Goal: Navigation & Orientation: Find specific page/section

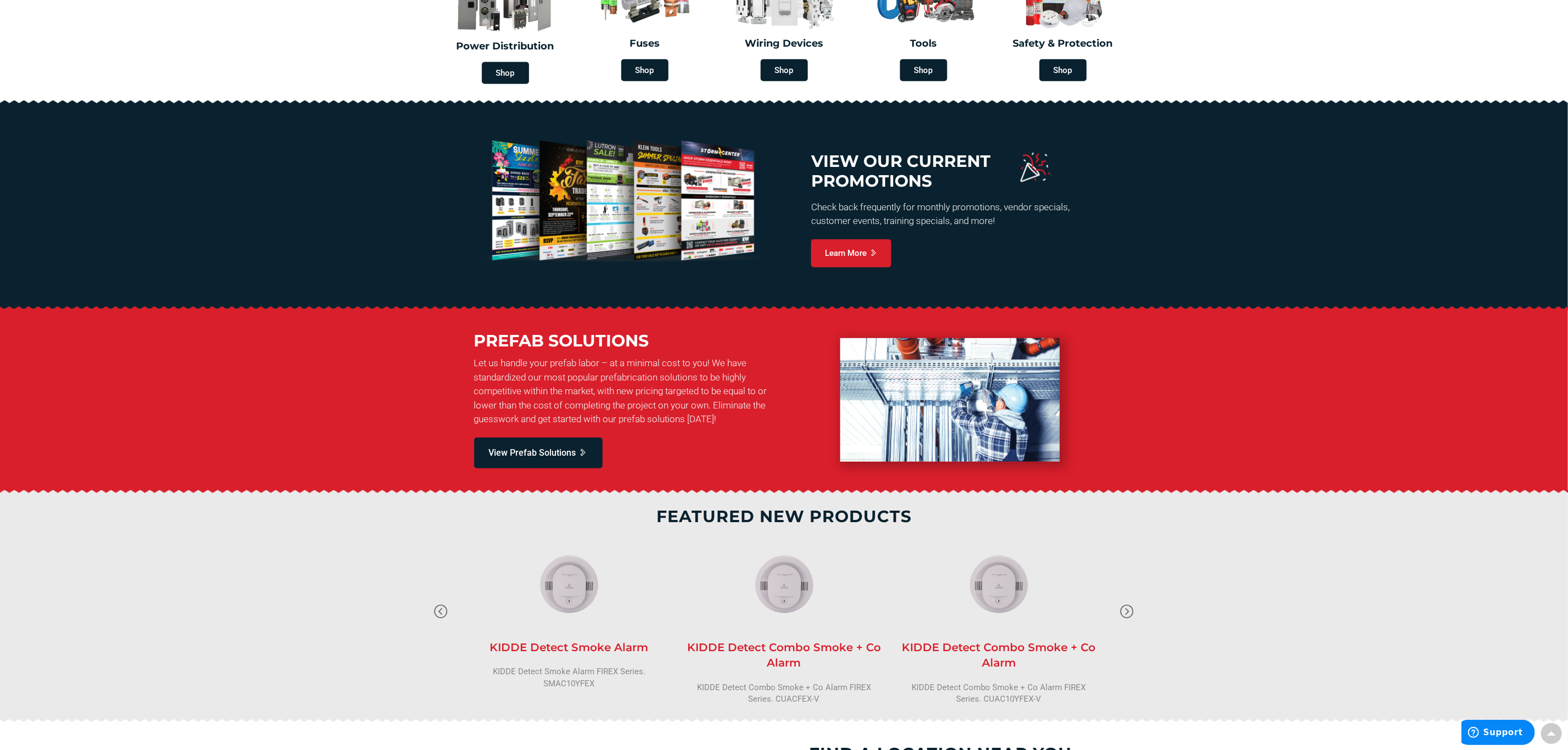
scroll to position [564, 0]
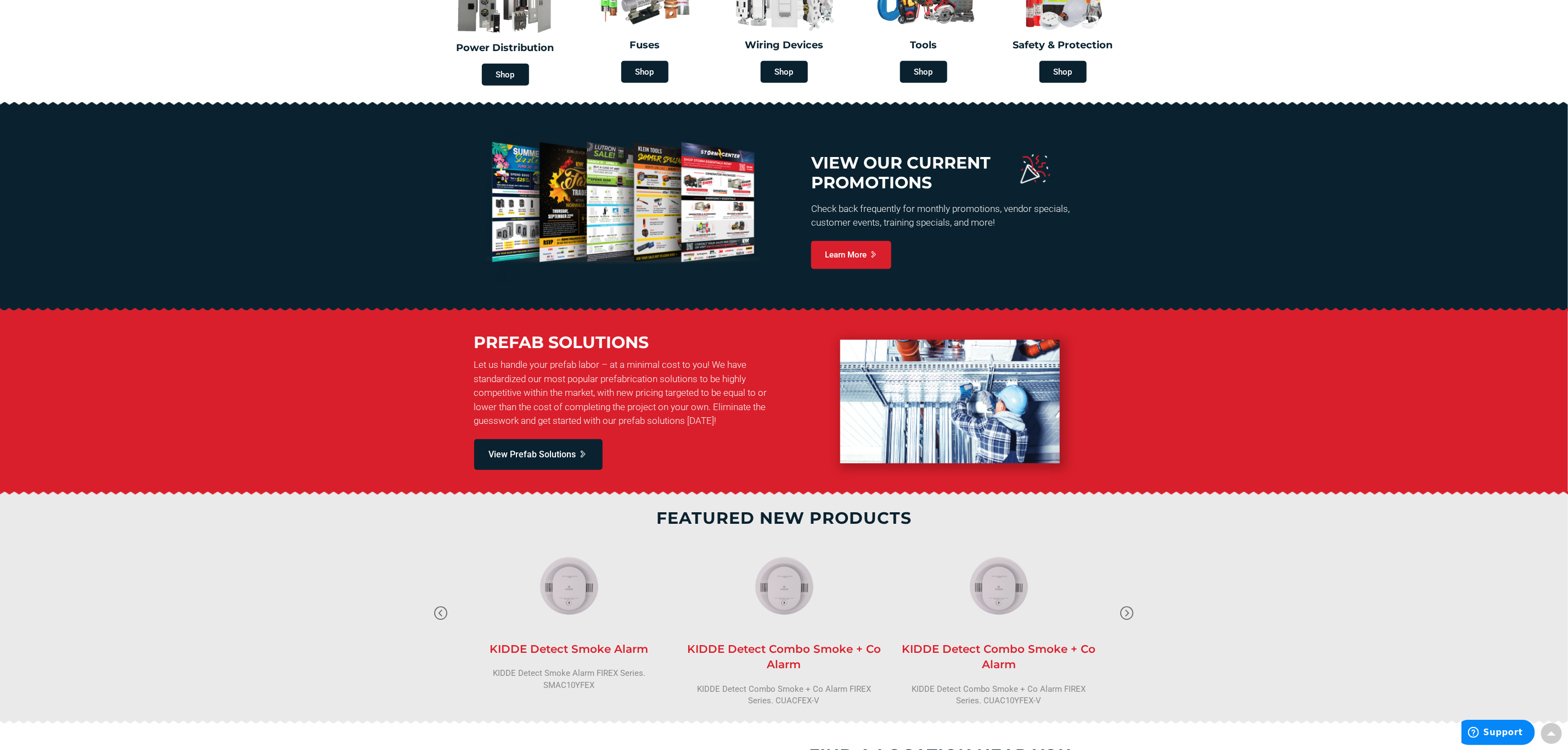
drag, startPoint x: 1563, startPoint y: 336, endPoint x: 1556, endPoint y: 292, distance: 44.6
click at [824, 307] on div "Design Build EV Charging Inventory Management Wiring Shop Conduit, Fittings, Bo…" at bounding box center [411, 400] width 824 height 1688
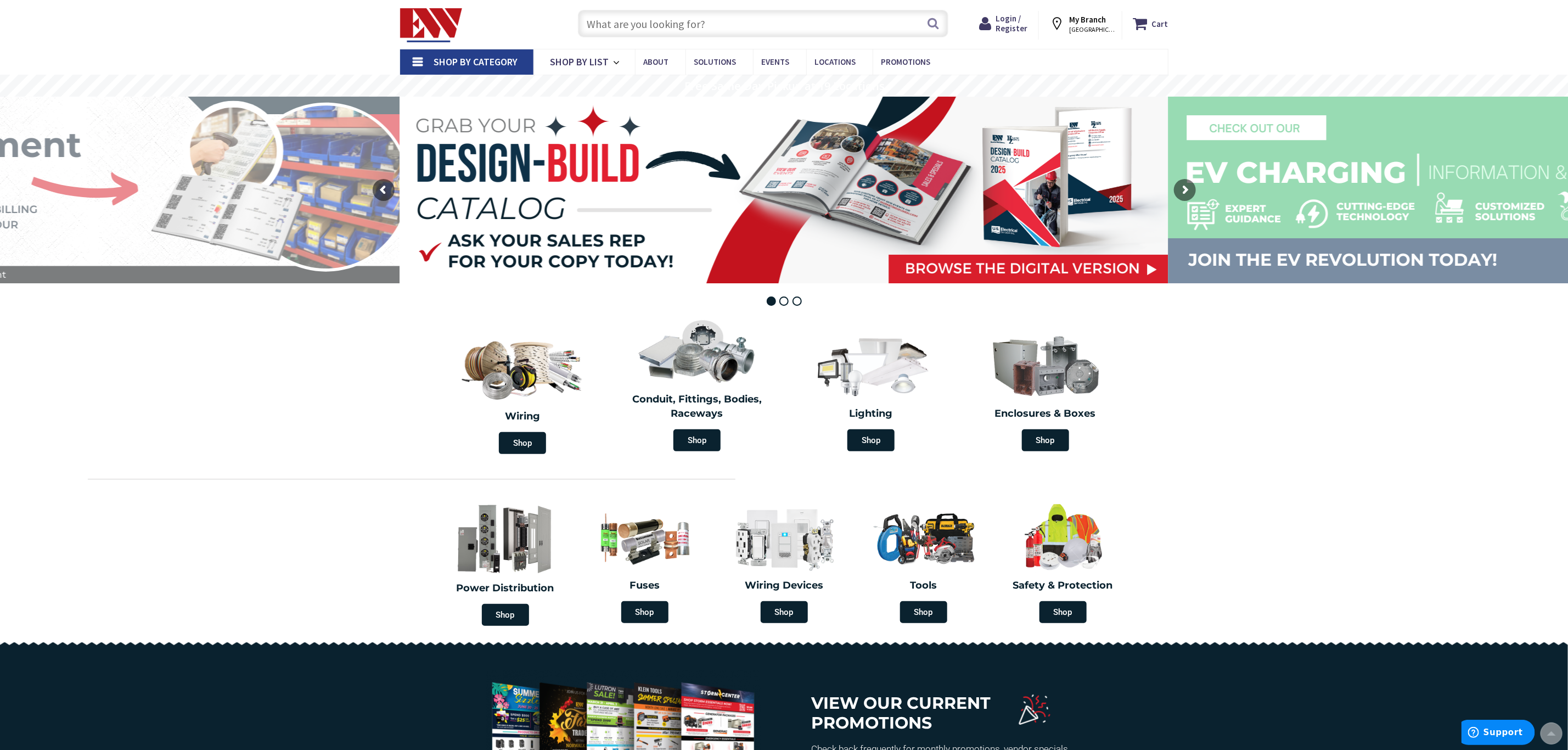
scroll to position [0, 0]
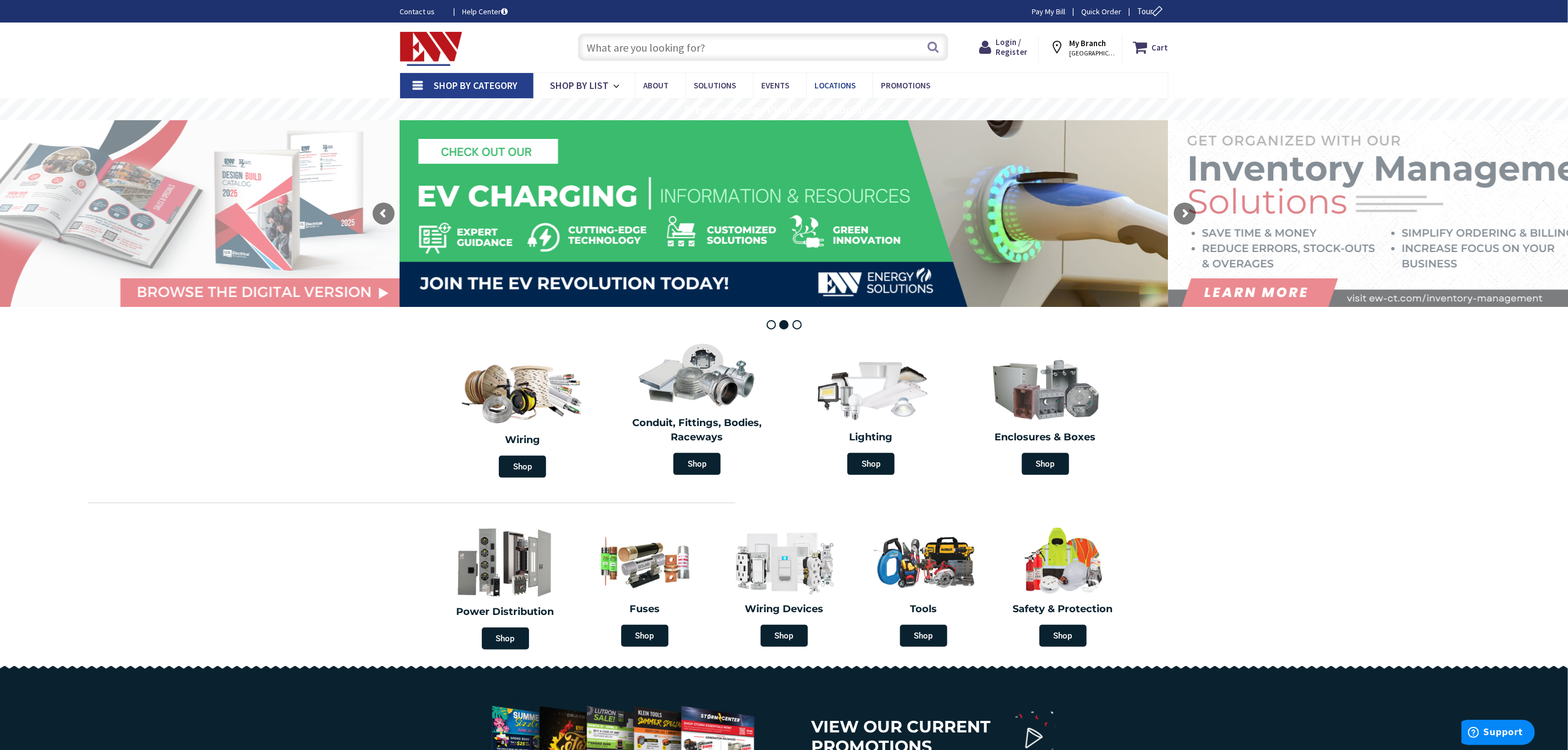
click at [844, 85] on span "Locations" at bounding box center [836, 85] width 42 height 11
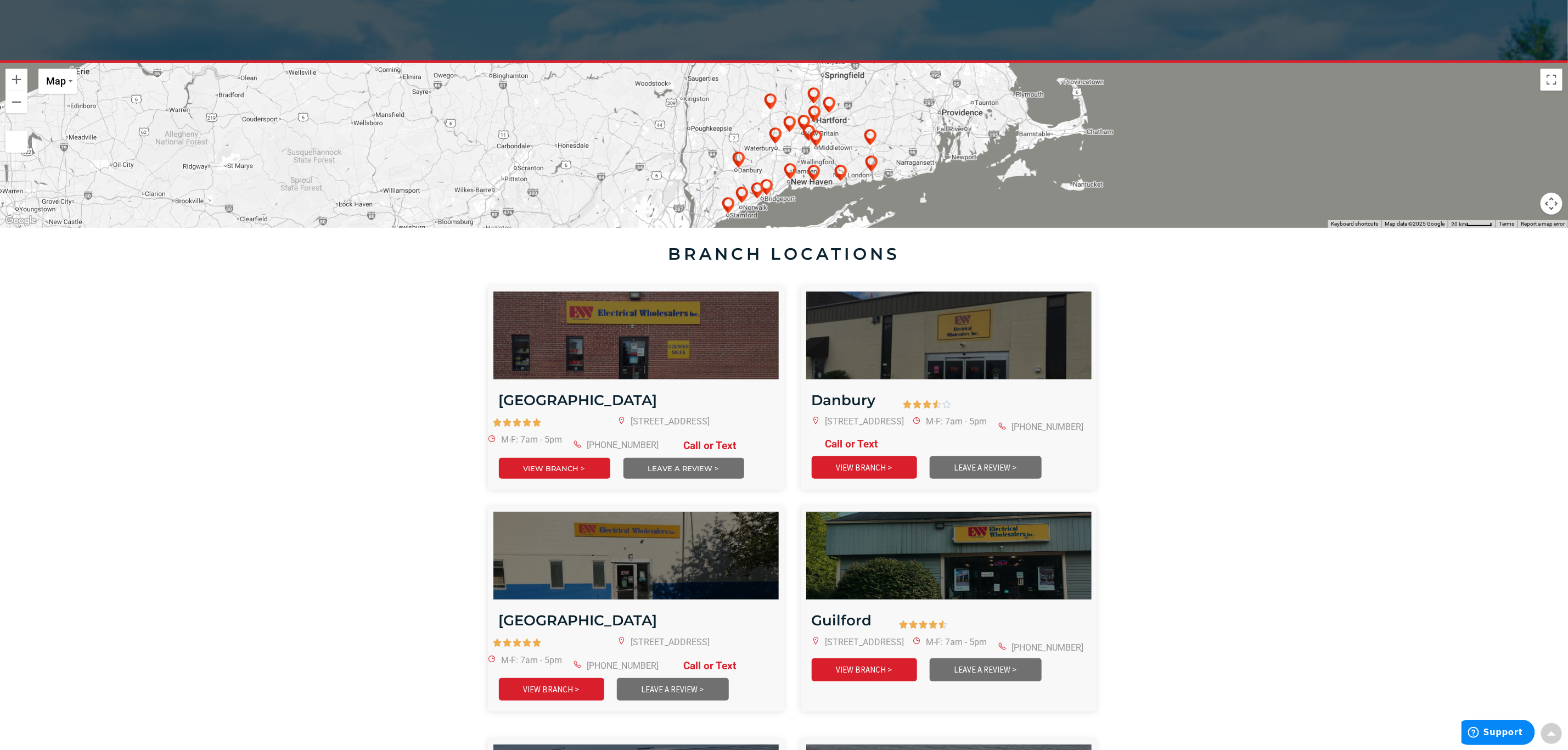
scroll to position [260, 0]
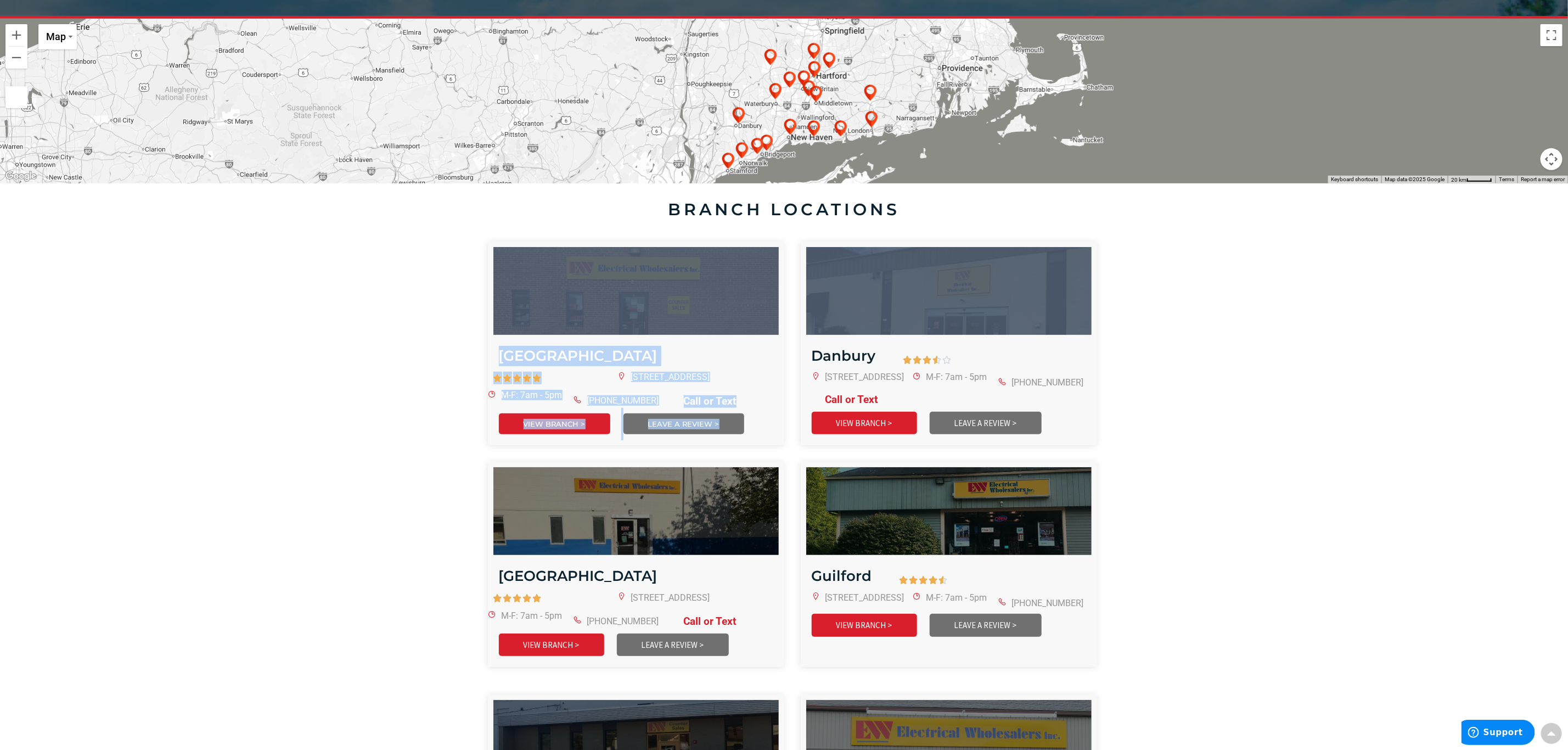
drag, startPoint x: 1566, startPoint y: 222, endPoint x: 1563, endPoint y: 258, distance: 36.1
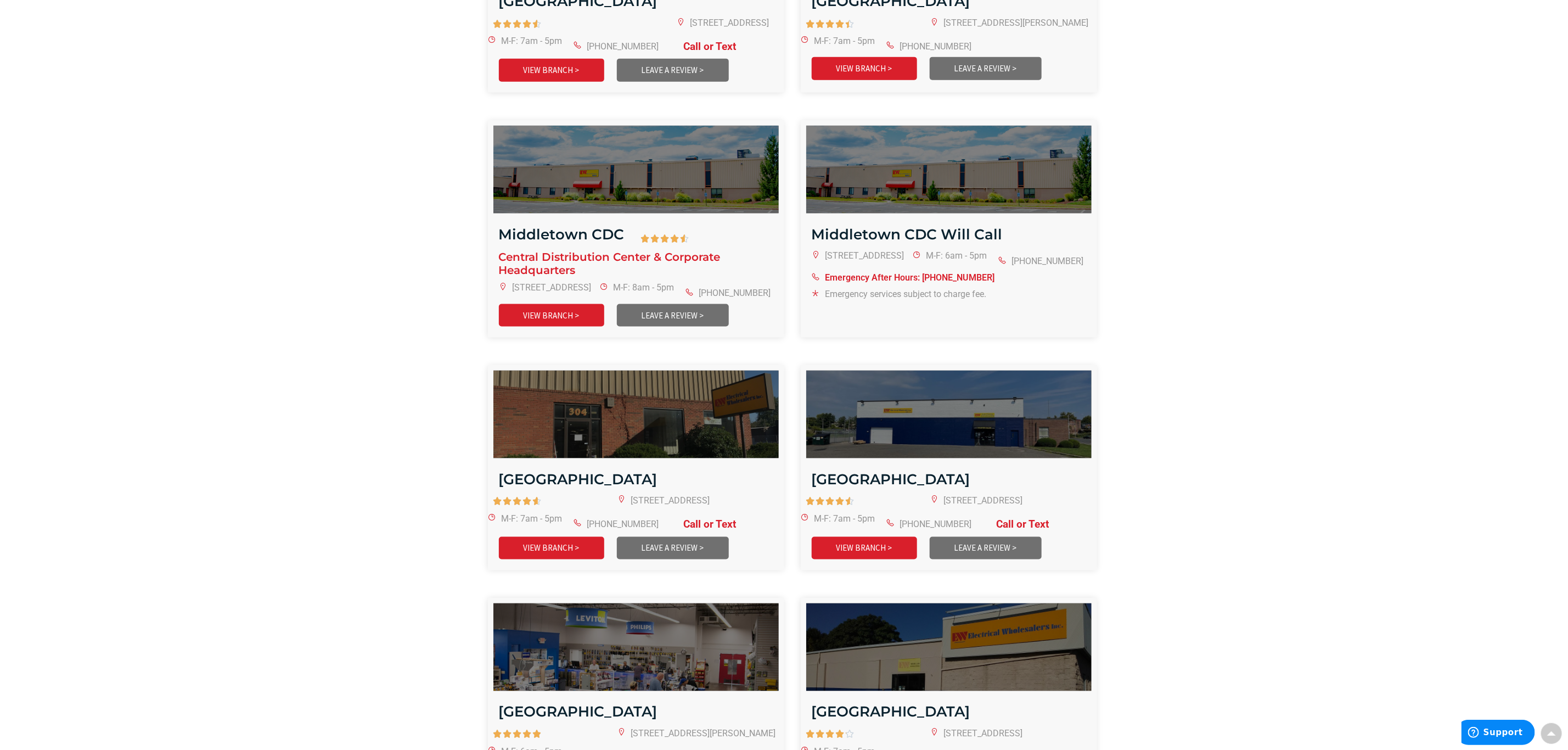
scroll to position [1072, 0]
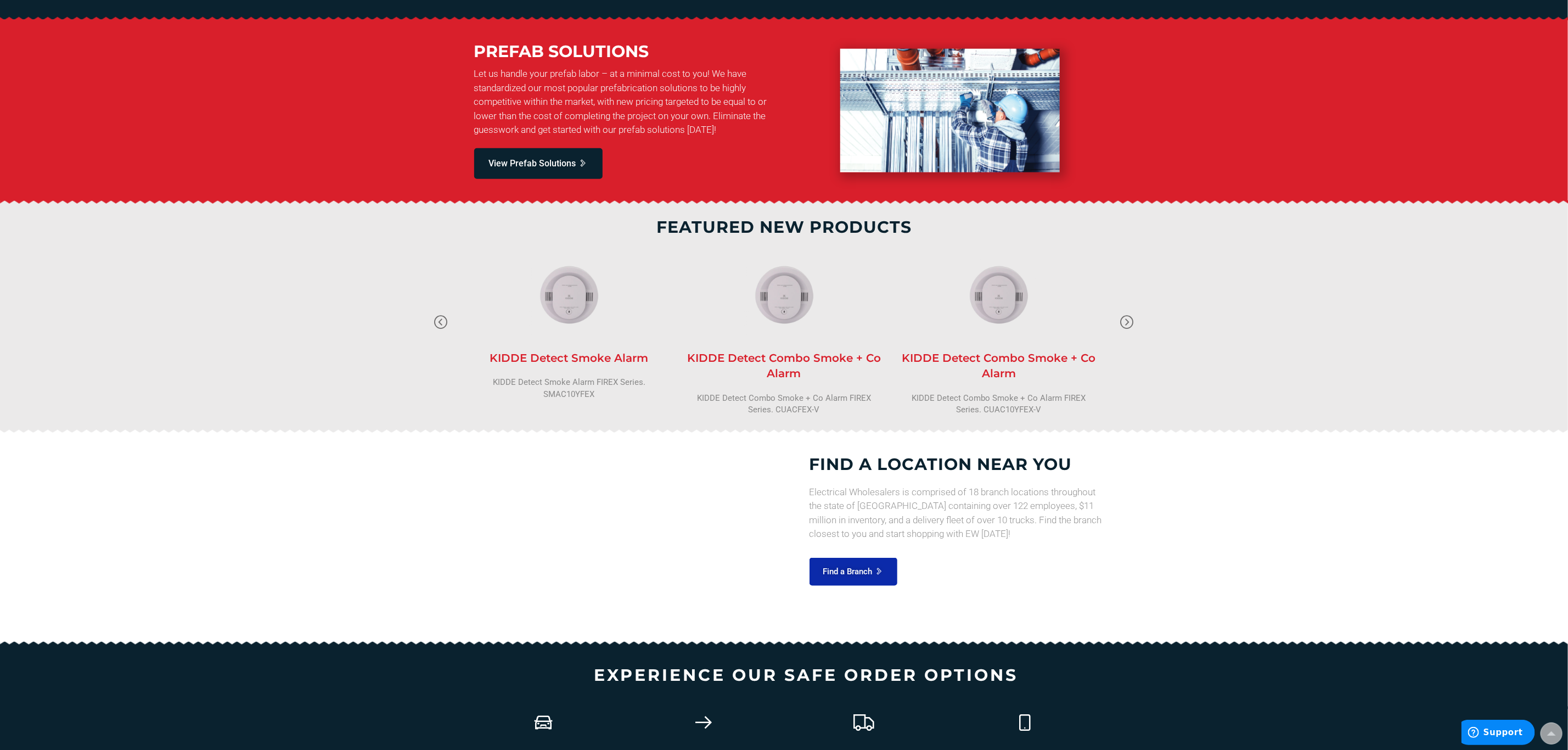
scroll to position [652, 0]
